Goal: Task Accomplishment & Management: Manage account settings

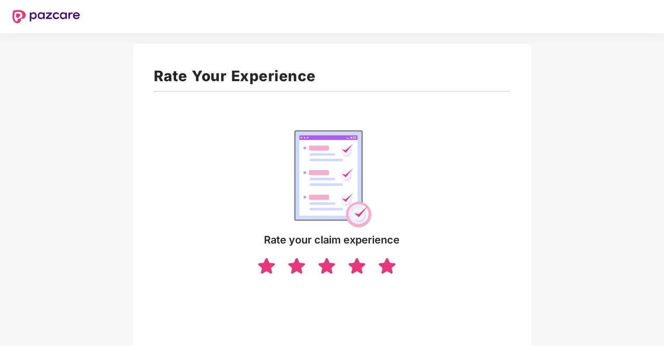
click at [389, 263] on img at bounding box center [387, 265] width 20 height 18
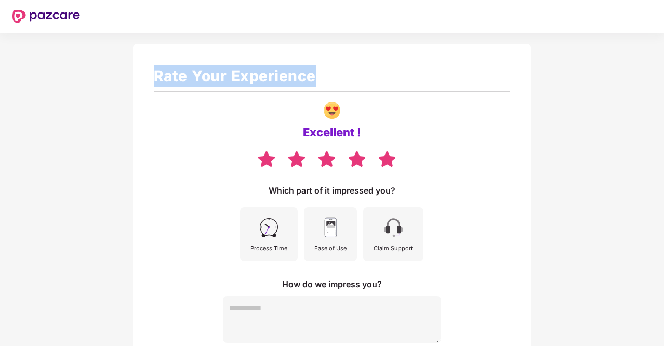
click at [270, 234] on img at bounding box center [268, 227] width 23 height 23
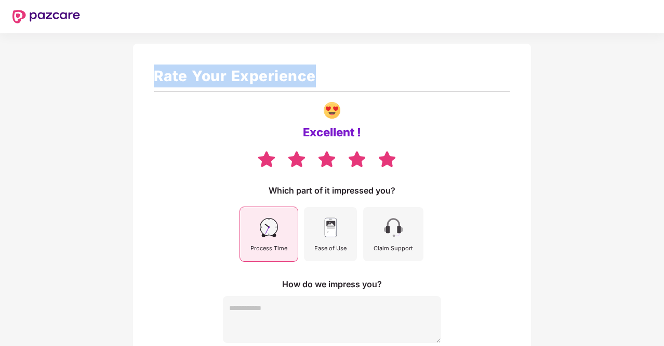
click at [334, 234] on img at bounding box center [330, 227] width 23 height 23
click at [397, 231] on img at bounding box center [393, 227] width 23 height 23
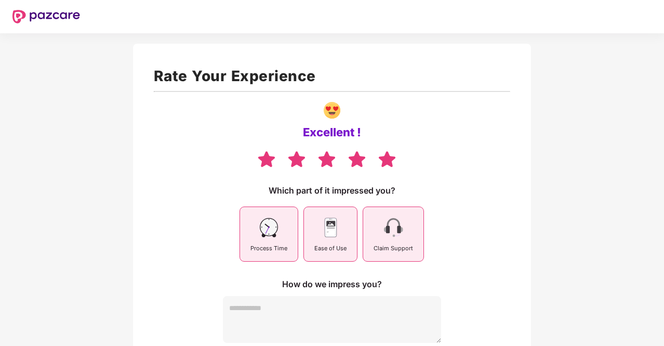
click at [382, 241] on div "Claim Support" at bounding box center [393, 234] width 60 height 54
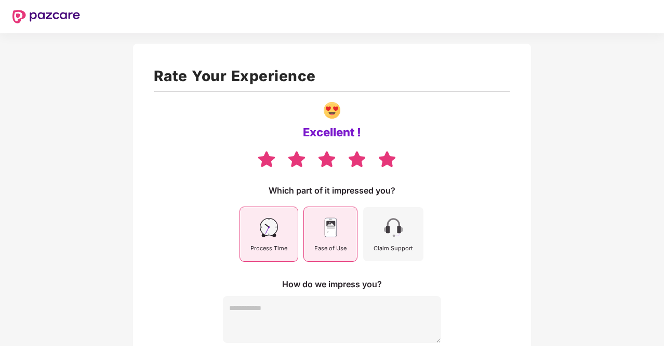
click at [496, 241] on div "Which part of it impressed you? Process Time Ease of Use Claim Support" at bounding box center [332, 222] width 357 height 77
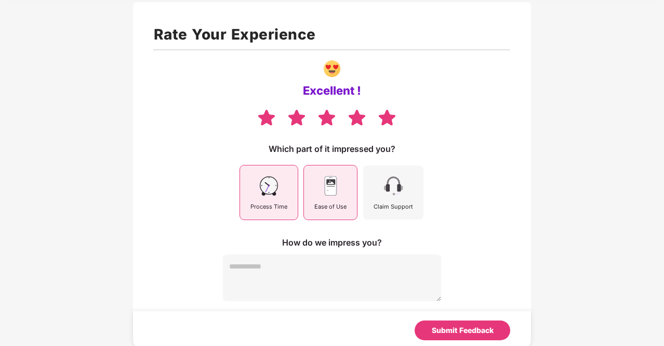
scroll to position [44, 0]
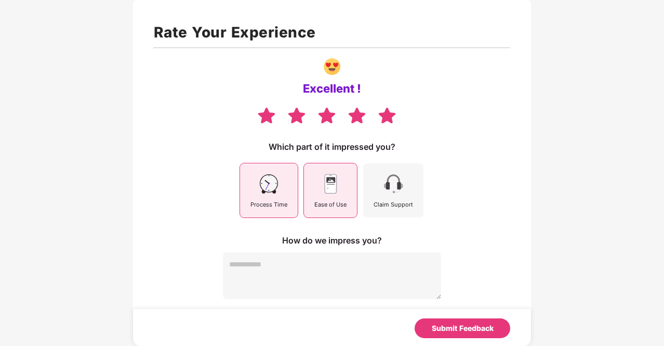
click at [343, 268] on textarea at bounding box center [332, 275] width 218 height 47
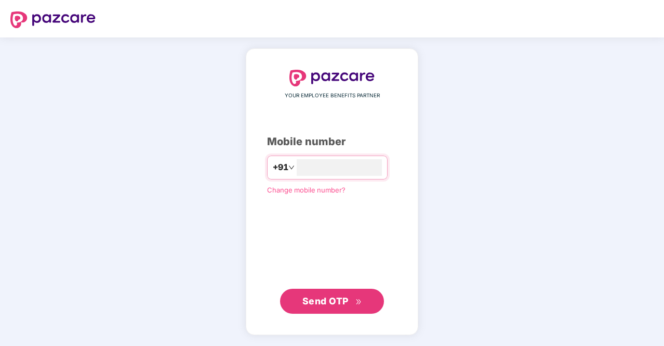
type input "**********"
click at [353, 297] on span "Send OTP" at bounding box center [332, 301] width 60 height 15
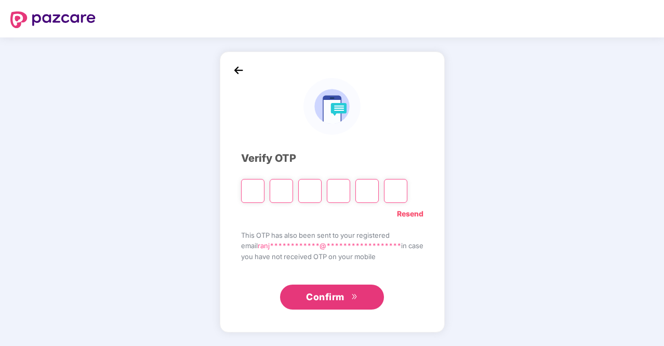
type input "*"
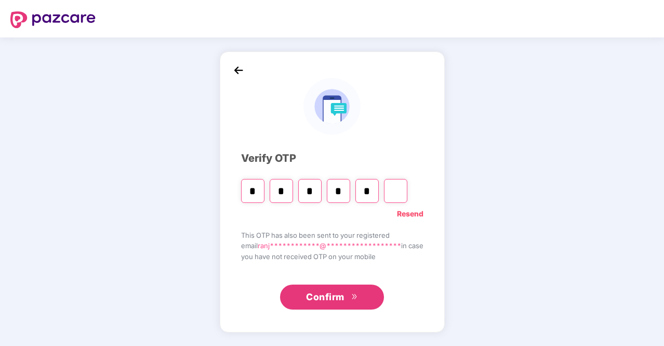
type input "*"
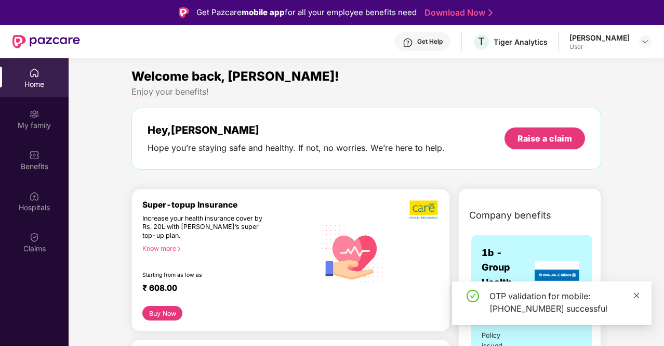
click at [637, 295] on icon "close" at bounding box center [637, 295] width 6 height 6
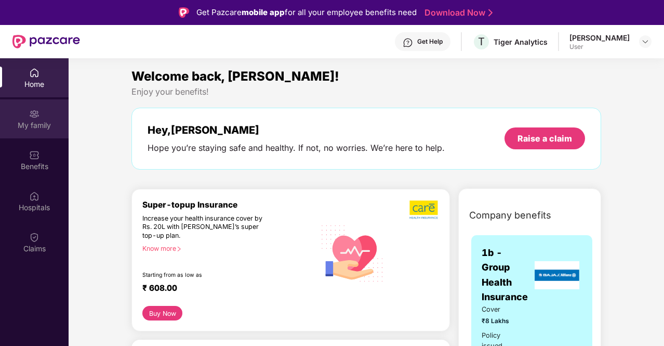
click at [39, 127] on div "My family" at bounding box center [34, 125] width 69 height 10
